Goal: Task Accomplishment & Management: Manage account settings

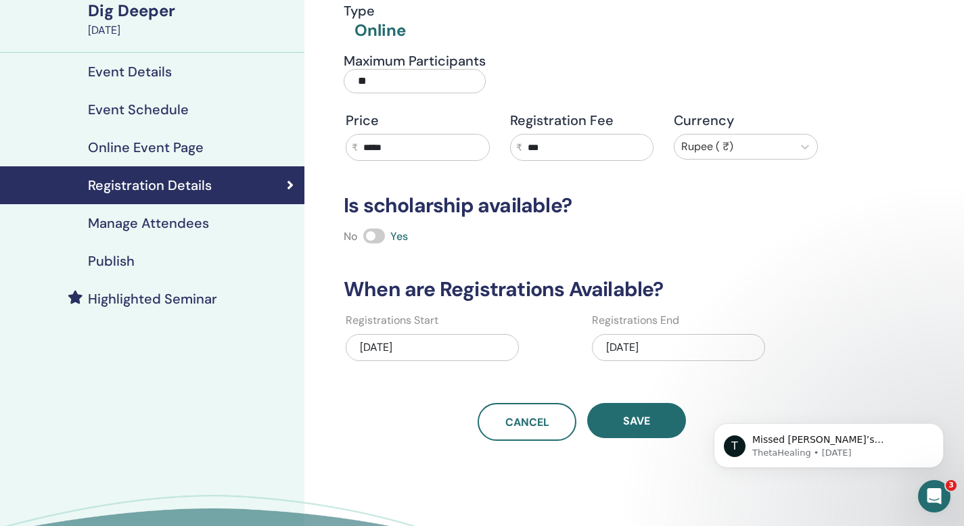
click at [181, 226] on h4 "Manage Attendees" at bounding box center [148, 223] width 121 height 16
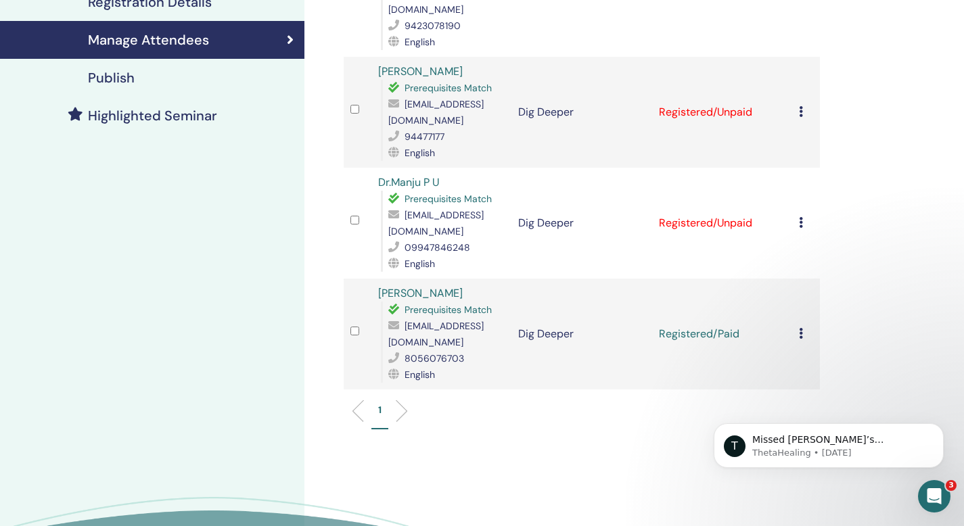
scroll to position [291, 0]
click at [799, 218] on icon at bounding box center [801, 223] width 4 height 11
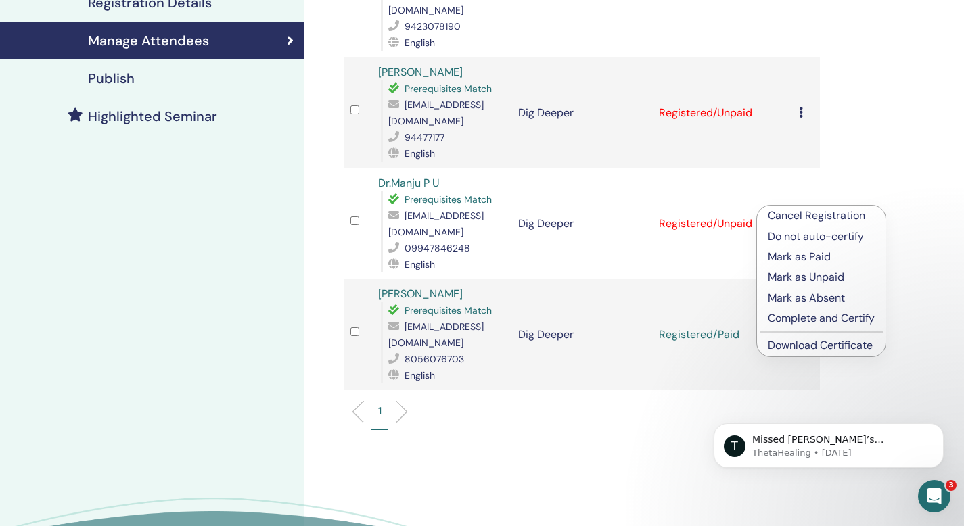
click at [792, 258] on p "Mark as Paid" at bounding box center [821, 257] width 107 height 16
